Goal: Task Accomplishment & Management: Use online tool/utility

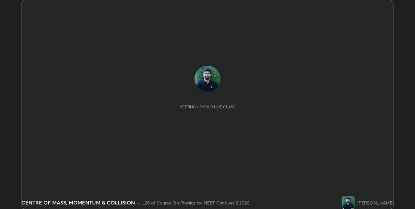
scroll to position [209, 415]
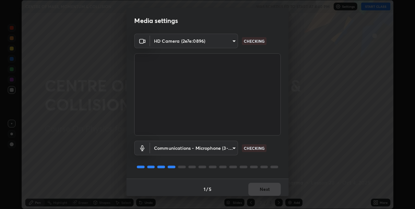
click at [257, 155] on div "Communications - Microphone (3- USB2.0 Device) (8087:1024) communications CHECK…" at bounding box center [207, 148] width 147 height 15
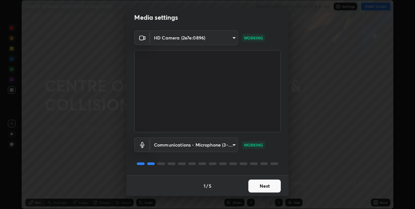
click at [260, 187] on button "Next" at bounding box center [264, 186] width 32 height 13
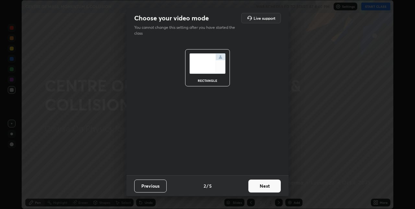
scroll to position [0, 0]
click at [260, 184] on button "Next" at bounding box center [264, 186] width 32 height 13
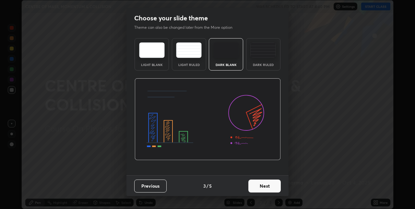
click at [256, 64] on div "Dark Ruled" at bounding box center [263, 64] width 26 height 3
click at [260, 192] on button "Next" at bounding box center [264, 186] width 32 height 13
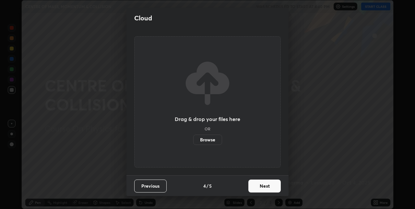
click at [264, 192] on button "Next" at bounding box center [264, 186] width 32 height 13
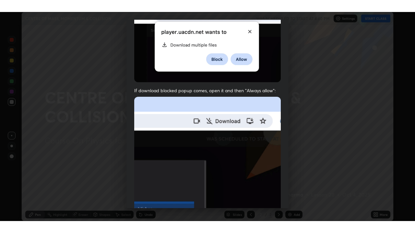
scroll to position [136, 0]
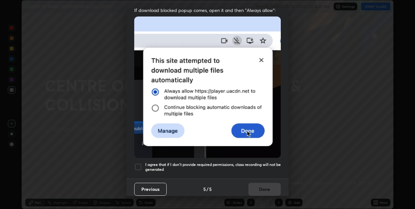
click at [135, 166] on div at bounding box center [138, 167] width 8 height 8
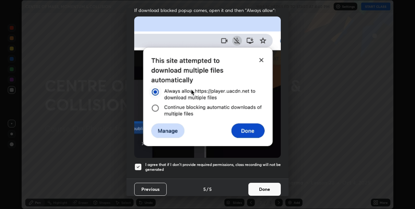
click at [257, 191] on button "Done" at bounding box center [264, 189] width 32 height 13
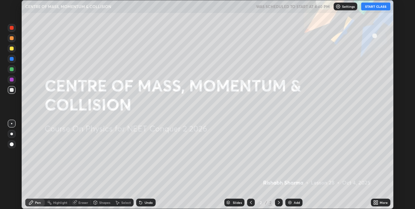
click at [376, 7] on button "START CLASS" at bounding box center [375, 7] width 29 height 8
click at [377, 204] on icon at bounding box center [377, 204] width 2 height 2
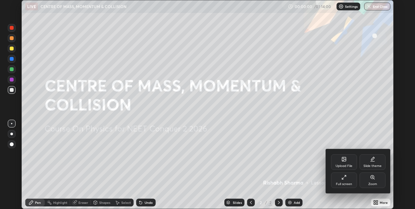
click at [345, 181] on div "Full screen" at bounding box center [344, 181] width 26 height 16
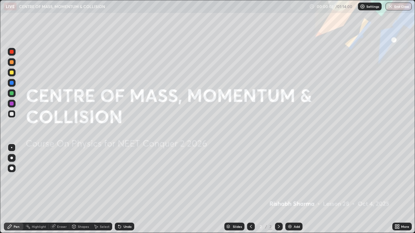
scroll to position [233, 415]
click at [291, 209] on img at bounding box center [289, 226] width 5 height 5
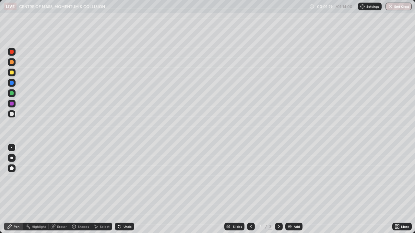
click at [12, 158] on div at bounding box center [11, 158] width 3 height 3
click at [79, 209] on div "Shapes" at bounding box center [83, 226] width 11 height 3
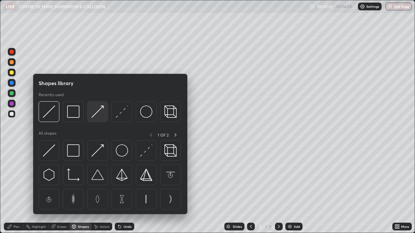
click at [100, 118] on img at bounding box center [97, 112] width 12 height 12
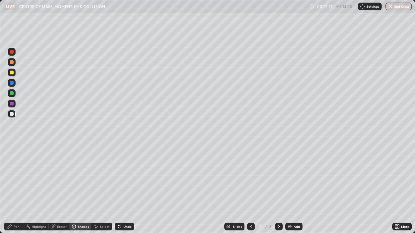
click at [125, 209] on div "Undo" at bounding box center [124, 227] width 19 height 8
click at [124, 209] on div "Undo" at bounding box center [128, 226] width 8 height 3
click at [81, 209] on div "Shapes" at bounding box center [83, 226] width 11 height 3
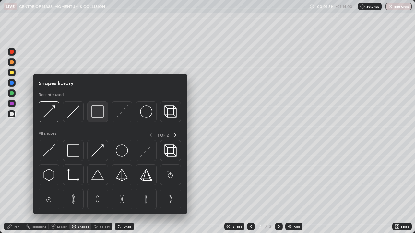
click at [98, 116] on img at bounding box center [97, 112] width 12 height 12
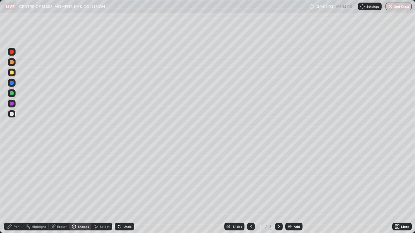
click at [84, 209] on div "Shapes" at bounding box center [83, 226] width 11 height 3
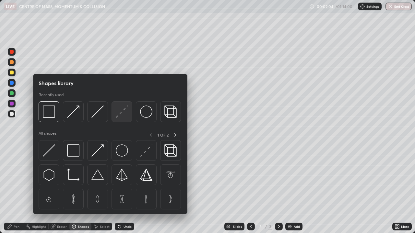
click at [123, 114] on img at bounding box center [122, 112] width 12 height 12
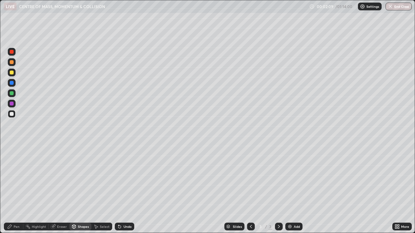
click at [16, 209] on div "Pen" at bounding box center [17, 226] width 6 height 3
click at [123, 209] on div "Undo" at bounding box center [124, 227] width 19 height 8
click at [13, 73] on div at bounding box center [12, 73] width 4 height 4
click at [11, 115] on div at bounding box center [12, 114] width 4 height 4
click at [126, 209] on div "Undo" at bounding box center [128, 226] width 8 height 3
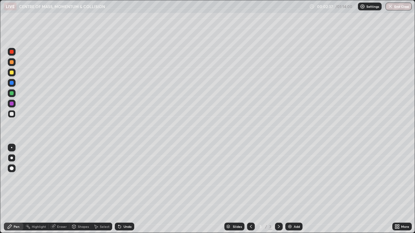
click at [125, 209] on div "Undo" at bounding box center [128, 226] width 8 height 3
click at [295, 209] on div "Add" at bounding box center [297, 226] width 6 height 3
click at [15, 115] on div at bounding box center [12, 114] width 8 height 8
click at [11, 115] on div at bounding box center [12, 114] width 4 height 4
click at [13, 73] on div at bounding box center [12, 73] width 4 height 4
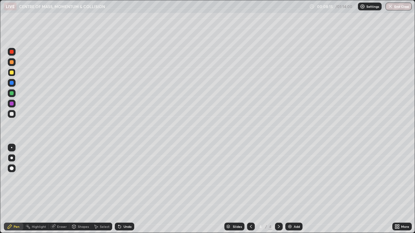
click at [13, 115] on div at bounding box center [12, 114] width 4 height 4
click at [289, 209] on img at bounding box center [289, 226] width 5 height 5
click at [12, 113] on div at bounding box center [12, 114] width 4 height 4
click at [12, 73] on div at bounding box center [12, 73] width 4 height 4
click at [13, 115] on div at bounding box center [12, 114] width 8 height 8
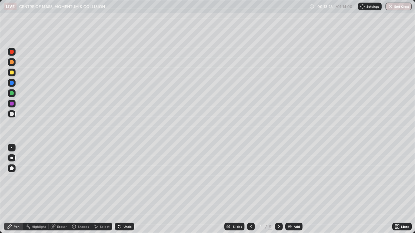
click at [291, 209] on img at bounding box center [289, 226] width 5 height 5
click at [250, 209] on icon at bounding box center [250, 226] width 5 height 5
click at [279, 209] on icon at bounding box center [279, 226] width 2 height 3
click at [13, 74] on div at bounding box center [12, 73] width 4 height 4
click at [60, 209] on div "Eraser" at bounding box center [62, 226] width 10 height 3
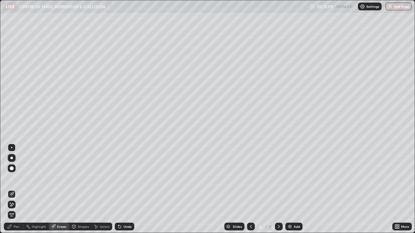
click at [21, 209] on div "Pen" at bounding box center [13, 227] width 19 height 8
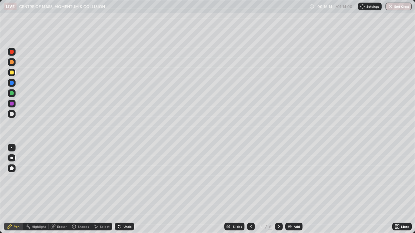
click at [12, 114] on div at bounding box center [12, 114] width 4 height 4
click at [291, 209] on img at bounding box center [289, 226] width 5 height 5
click at [85, 209] on div "Shapes" at bounding box center [83, 226] width 11 height 3
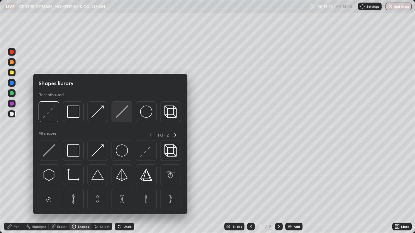
click at [122, 113] on img at bounding box center [122, 112] width 12 height 12
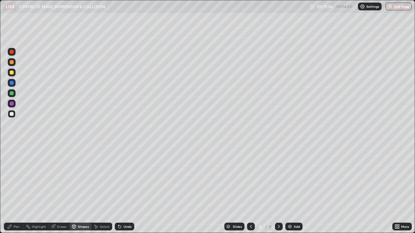
click at [18, 209] on div "Pen" at bounding box center [17, 226] width 6 height 3
click at [12, 94] on div at bounding box center [12, 93] width 4 height 4
click at [9, 73] on div at bounding box center [12, 73] width 8 height 8
click at [61, 209] on div "Eraser" at bounding box center [59, 227] width 21 height 8
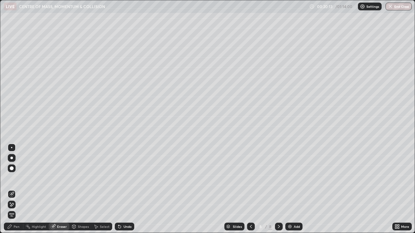
click at [13, 209] on div "Pen" at bounding box center [13, 227] width 19 height 8
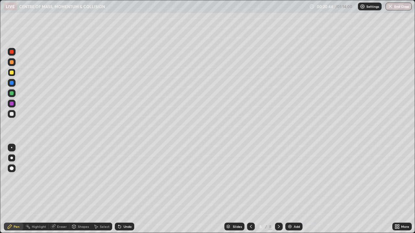
click at [9, 117] on div at bounding box center [12, 114] width 8 height 8
click at [128, 209] on div "Undo" at bounding box center [128, 226] width 8 height 3
click at [127, 209] on div "Undo" at bounding box center [124, 227] width 19 height 8
click at [11, 114] on div at bounding box center [12, 114] width 4 height 4
click at [10, 73] on div at bounding box center [12, 73] width 4 height 4
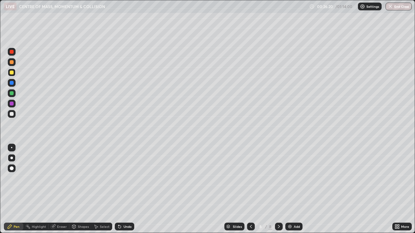
click at [292, 209] on div "Add" at bounding box center [293, 227] width 17 height 8
click at [13, 115] on div at bounding box center [12, 114] width 4 height 4
click at [84, 209] on div "Shapes" at bounding box center [80, 227] width 22 height 8
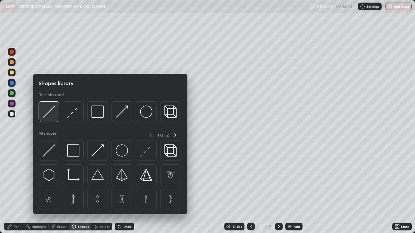
click at [53, 115] on img at bounding box center [49, 112] width 12 height 12
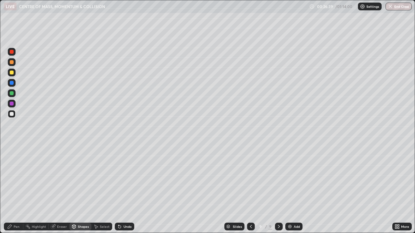
click at [19, 209] on div "Pen" at bounding box center [17, 226] width 6 height 3
click at [12, 73] on div at bounding box center [12, 73] width 4 height 4
click at [290, 209] on img at bounding box center [289, 226] width 5 height 5
click at [13, 158] on div at bounding box center [11, 158] width 3 height 3
click at [13, 115] on div at bounding box center [12, 114] width 4 height 4
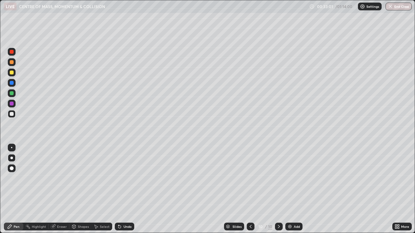
click at [15, 75] on div at bounding box center [12, 73] width 8 height 8
click at [291, 209] on img at bounding box center [289, 226] width 5 height 5
click at [14, 115] on div at bounding box center [12, 114] width 8 height 8
click at [13, 74] on div at bounding box center [12, 73] width 4 height 4
click at [65, 209] on div "Eraser" at bounding box center [59, 227] width 21 height 8
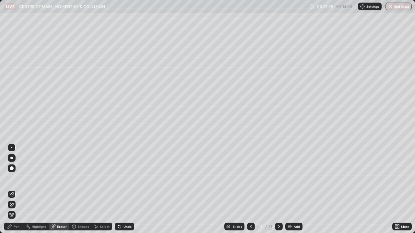
click at [15, 209] on div "Pen" at bounding box center [17, 226] width 6 height 3
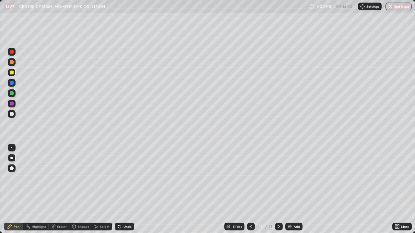
click at [288, 209] on img at bounding box center [289, 226] width 5 height 5
click at [11, 117] on div at bounding box center [12, 114] width 8 height 8
click at [124, 209] on div "Undo" at bounding box center [124, 227] width 19 height 8
click at [126, 209] on div "Undo" at bounding box center [124, 227] width 19 height 8
click at [126, 209] on div "Undo" at bounding box center [128, 226] width 8 height 3
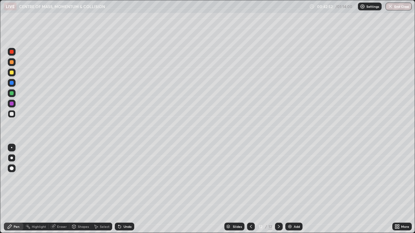
click at [296, 209] on div "Add" at bounding box center [293, 227] width 17 height 8
click at [125, 209] on div "Undo" at bounding box center [124, 227] width 19 height 8
click at [127, 209] on div "Undo" at bounding box center [128, 226] width 8 height 3
click at [86, 209] on div "Shapes" at bounding box center [83, 226] width 11 height 3
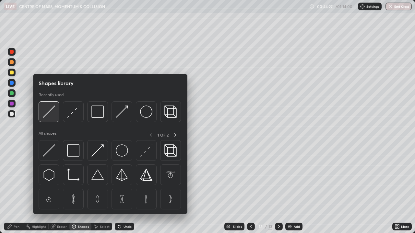
click at [56, 114] on div at bounding box center [49, 111] width 21 height 21
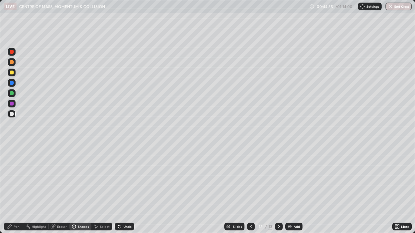
click at [18, 209] on div "Pen" at bounding box center [17, 226] width 6 height 3
click at [10, 73] on div at bounding box center [12, 73] width 4 height 4
click at [80, 209] on div "Shapes" at bounding box center [80, 227] width 22 height 8
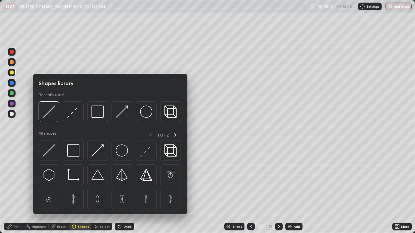
click at [79, 117] on img at bounding box center [73, 112] width 12 height 12
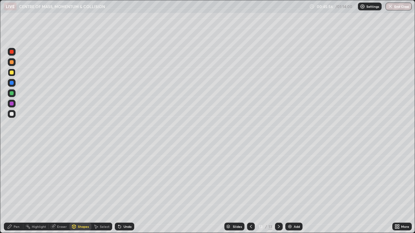
click at [80, 209] on div "Shapes" at bounding box center [83, 226] width 11 height 3
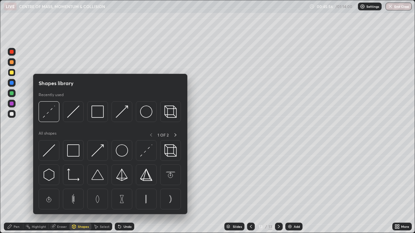
click at [77, 115] on img at bounding box center [73, 112] width 12 height 12
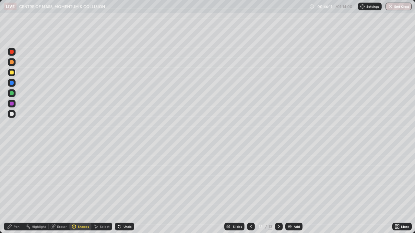
click at [14, 209] on div "Pen" at bounding box center [17, 226] width 6 height 3
click at [82, 209] on div "Shapes" at bounding box center [83, 226] width 11 height 3
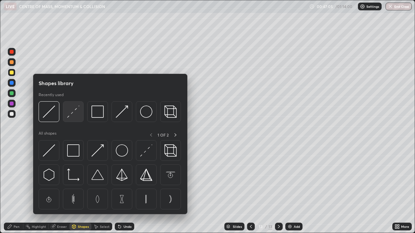
click at [76, 115] on img at bounding box center [73, 112] width 12 height 12
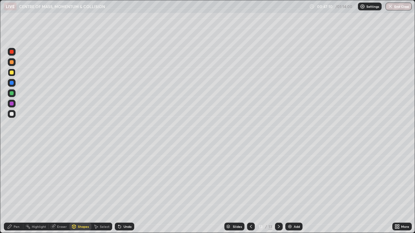
click at [21, 209] on div "Pen" at bounding box center [13, 227] width 19 height 8
click at [289, 209] on img at bounding box center [289, 226] width 5 height 5
click at [10, 115] on div at bounding box center [12, 114] width 4 height 4
click at [82, 209] on div "Shapes" at bounding box center [83, 226] width 11 height 3
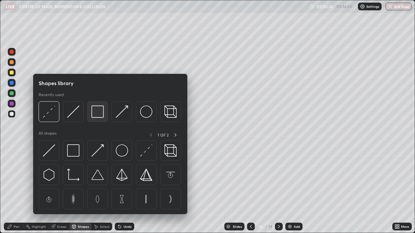
click at [97, 115] on img at bounding box center [97, 112] width 12 height 12
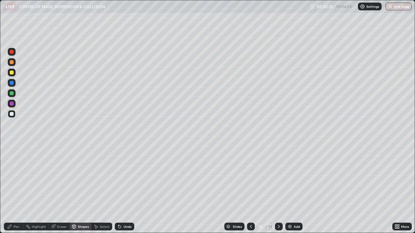
click at [18, 209] on div "Pen" at bounding box center [17, 226] width 6 height 3
click at [13, 74] on div at bounding box center [12, 73] width 4 height 4
click at [13, 112] on div at bounding box center [12, 114] width 4 height 4
click at [12, 74] on div at bounding box center [12, 73] width 4 height 4
click at [82, 209] on div "Shapes" at bounding box center [83, 226] width 11 height 3
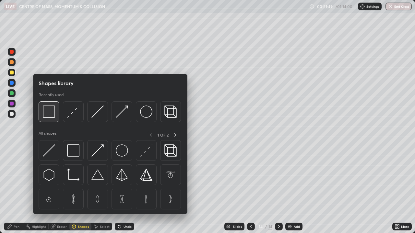
click at [54, 117] on img at bounding box center [49, 112] width 12 height 12
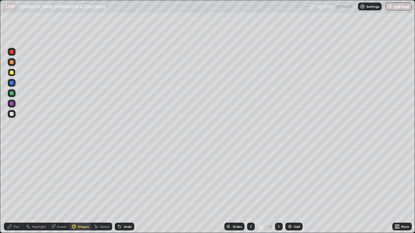
click at [16, 209] on div "Pen" at bounding box center [17, 226] width 6 height 3
click at [11, 118] on div at bounding box center [12, 114] width 8 height 8
click at [291, 209] on img at bounding box center [289, 226] width 5 height 5
click at [86, 209] on div "Shapes" at bounding box center [83, 226] width 11 height 3
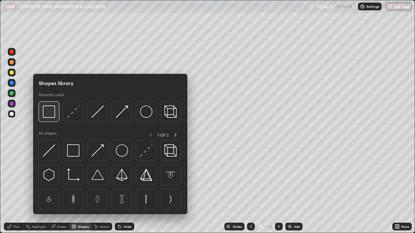
click at [53, 115] on img at bounding box center [49, 112] width 12 height 12
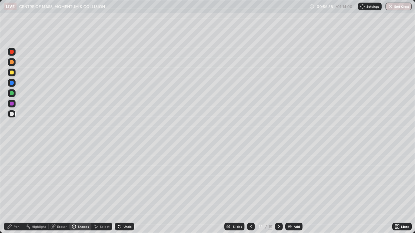
click at [15, 209] on div "Pen" at bounding box center [17, 226] width 6 height 3
click at [13, 72] on div at bounding box center [12, 73] width 4 height 4
click at [9, 113] on div at bounding box center [12, 114] width 8 height 8
click at [15, 73] on div at bounding box center [12, 73] width 8 height 8
click at [13, 73] on div at bounding box center [12, 73] width 4 height 4
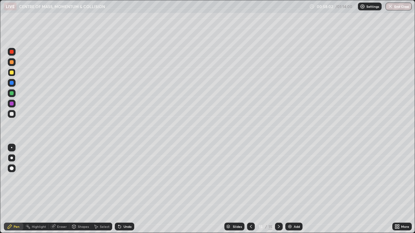
click at [119, 209] on icon at bounding box center [119, 227] width 3 height 3
click at [79, 209] on div "Shapes" at bounding box center [83, 226] width 11 height 3
click at [78, 209] on div "Shapes" at bounding box center [83, 226] width 11 height 3
click at [17, 209] on div "Pen" at bounding box center [17, 226] width 6 height 3
click at [12, 94] on div at bounding box center [12, 93] width 4 height 4
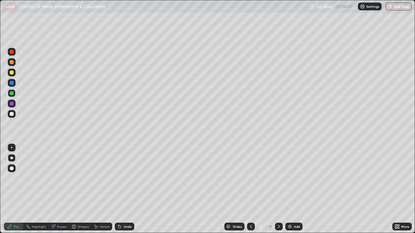
click at [60, 209] on div "Eraser" at bounding box center [62, 226] width 10 height 3
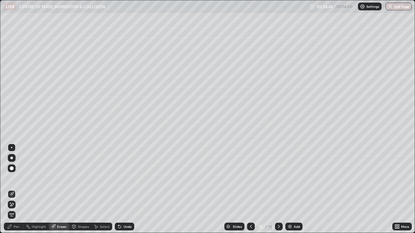
click at [16, 209] on div "Pen" at bounding box center [17, 226] width 6 height 3
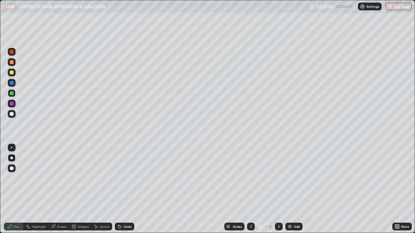
click at [11, 114] on div at bounding box center [12, 114] width 4 height 4
click at [292, 209] on img at bounding box center [289, 226] width 5 height 5
click at [84, 209] on div "Shapes" at bounding box center [80, 227] width 22 height 8
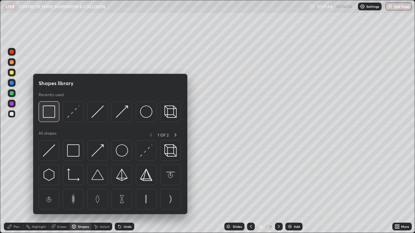
click at [53, 116] on img at bounding box center [49, 112] width 12 height 12
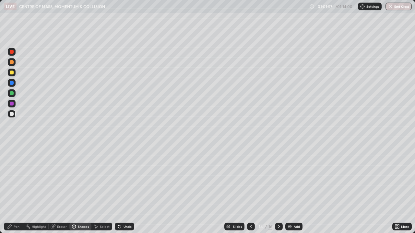
click at [15, 209] on div "Pen" at bounding box center [17, 226] width 6 height 3
click at [12, 71] on div at bounding box center [12, 73] width 4 height 4
click at [14, 114] on div at bounding box center [12, 114] width 8 height 8
click at [400, 9] on button "End Class" at bounding box center [399, 7] width 26 height 8
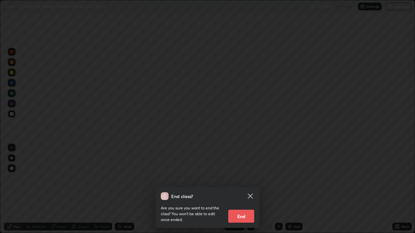
click at [246, 209] on button "End" at bounding box center [241, 216] width 26 height 13
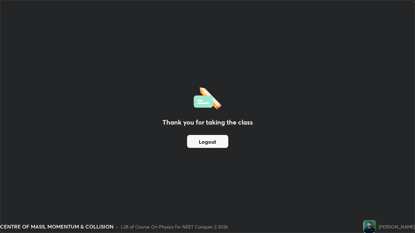
click at [223, 145] on button "Logout" at bounding box center [207, 141] width 41 height 13
